Goal: Find specific page/section: Find specific page/section

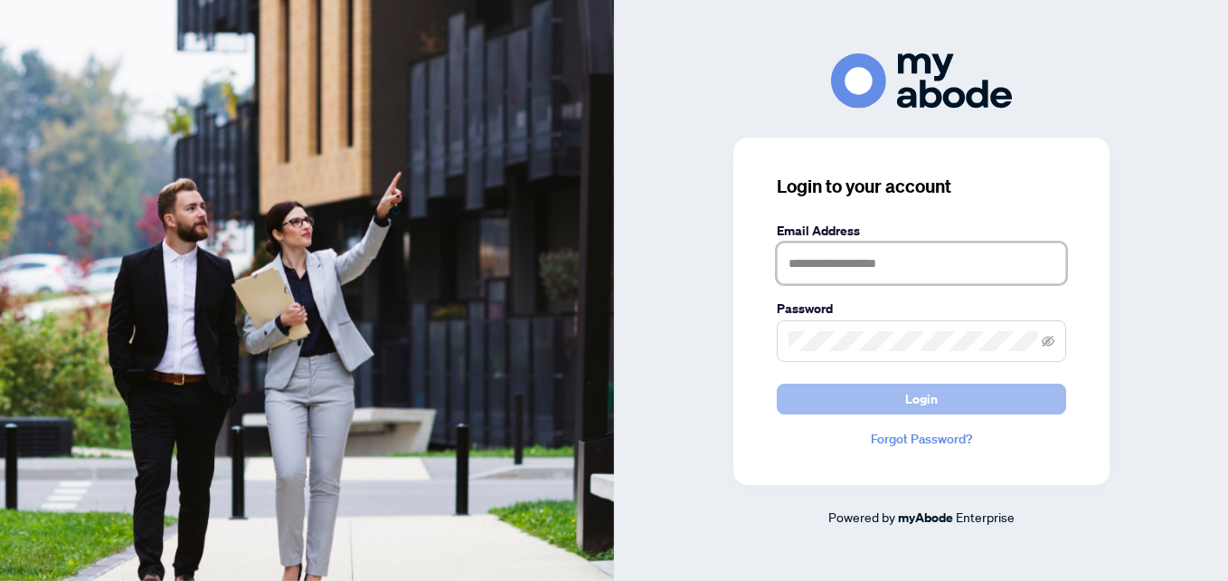
type input "**********"
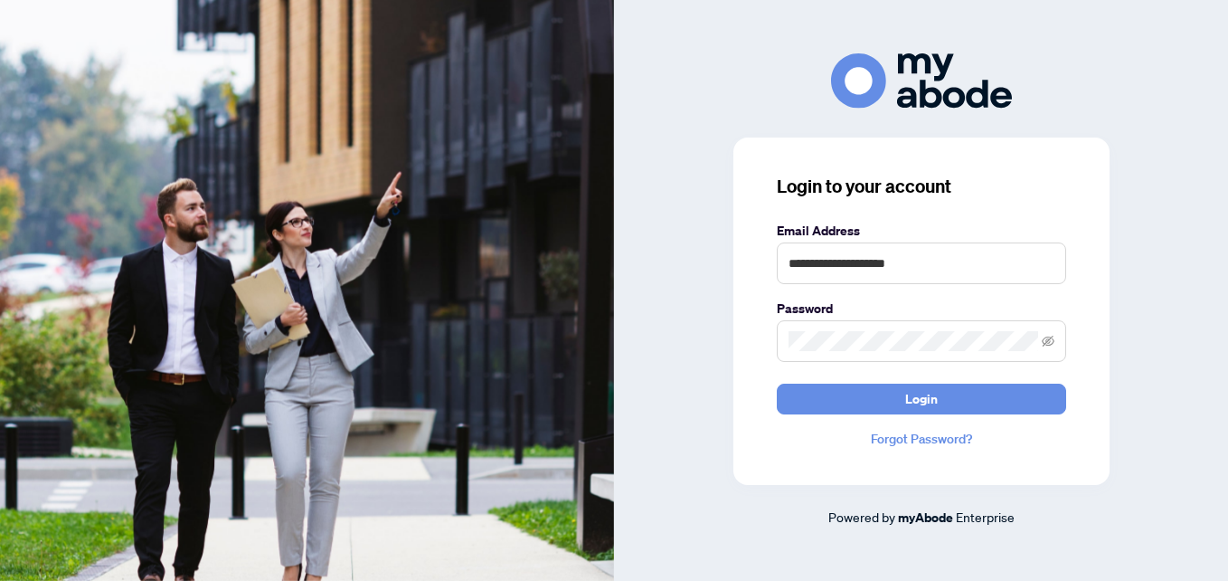
drag, startPoint x: 798, startPoint y: 394, endPoint x: 696, endPoint y: 374, distance: 103.4
click at [798, 394] on button "Login" at bounding box center [921, 399] width 289 height 31
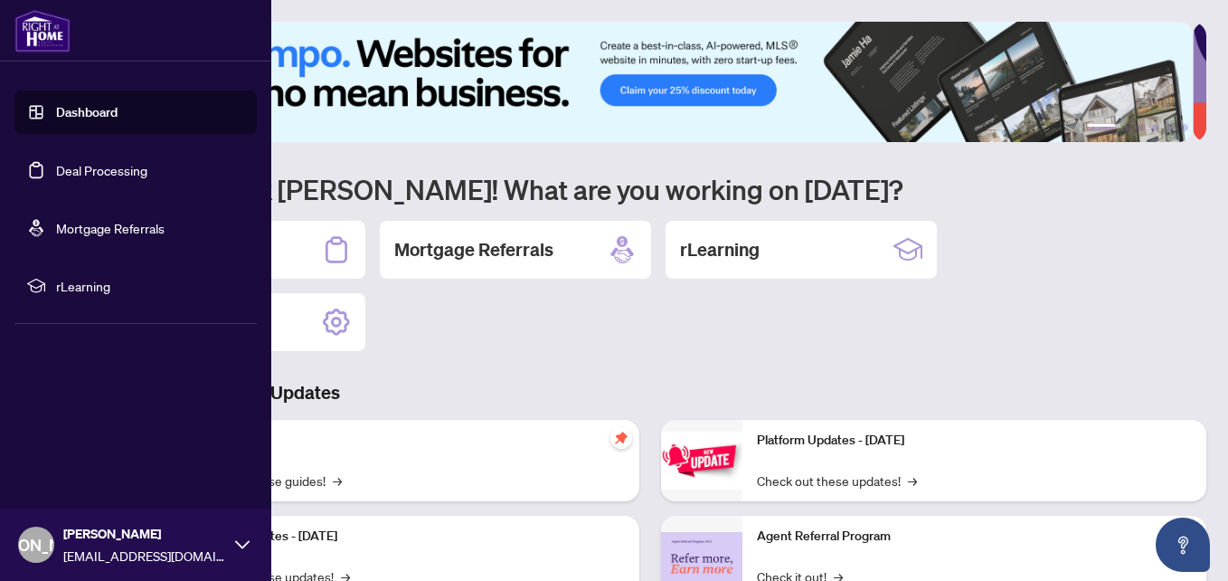
click at [88, 170] on link "Deal Processing" at bounding box center [101, 170] width 91 height 16
